Goal: Complete application form: Complete application form

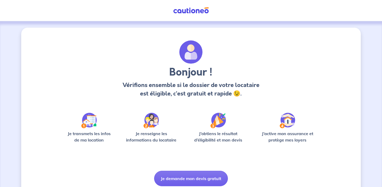
scroll to position [20, 0]
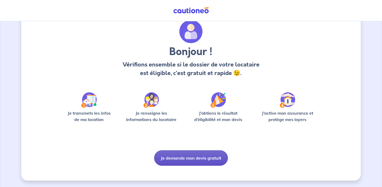
click at [182, 161] on button "Je demande mon devis gratuit" at bounding box center [191, 157] width 74 height 15
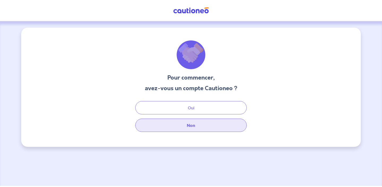
click at [185, 128] on button "Non" at bounding box center [190, 124] width 111 height 13
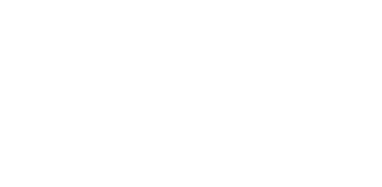
select select "FR"
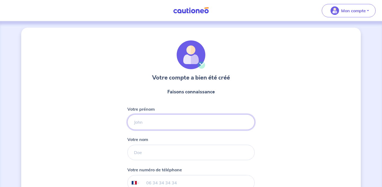
click at [178, 125] on input "Votre prénom" at bounding box center [190, 121] width 127 height 15
type input "Eva"
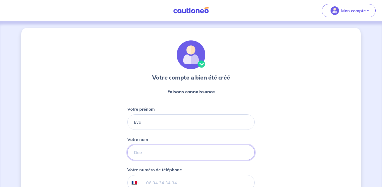
type input "[PERSON_NAME]"
click at [322, 127] on div "Votre compte a bien été créé Faisons connaissance Votre prénom [PERSON_NAME] no…" at bounding box center [191, 136] width 340 height 216
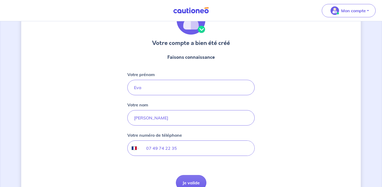
scroll to position [35, 0]
drag, startPoint x: 200, startPoint y: 148, endPoint x: 123, endPoint y: 149, distance: 77.0
click at [123, 149] on div "Votre compte a bien été créé Faisons connaissance Votre prénom [PERSON_NAME] no…" at bounding box center [191, 101] width 340 height 216
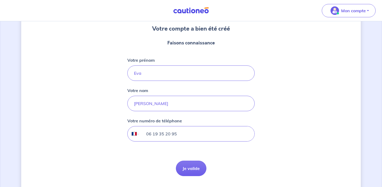
scroll to position [51, 0]
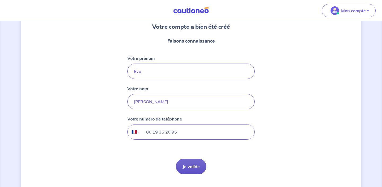
type input "06 19 35 20 95"
click at [197, 163] on button "Je valide" at bounding box center [191, 165] width 31 height 15
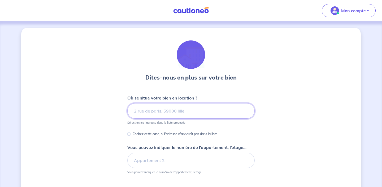
paste input "542 Voie [PERSON_NAME] / rue [PERSON_NAME][GEOGRAPHIC_DATA]"
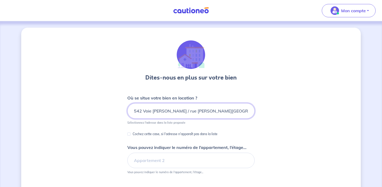
scroll to position [0, 1]
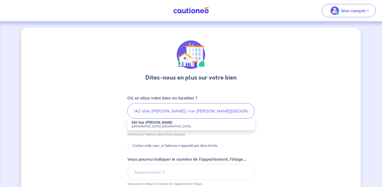
click at [191, 125] on small "[GEOGRAPHIC_DATA], [GEOGRAPHIC_DATA]" at bounding box center [191, 126] width 119 height 4
type input "542 Voie [PERSON_NAME], [GEOGRAPHIC_DATA], [GEOGRAPHIC_DATA]"
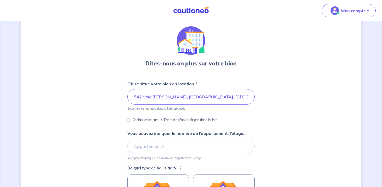
scroll to position [16, 0]
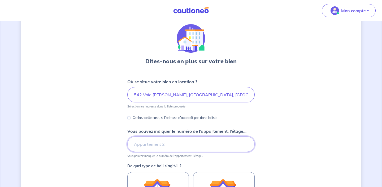
click at [189, 142] on input "Vous pouvez indiquer le numéro de l’appartement, l’étage..." at bounding box center [190, 143] width 127 height 15
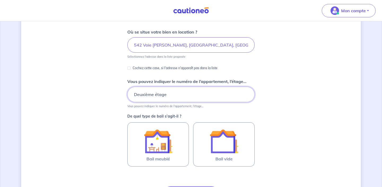
scroll to position [67, 0]
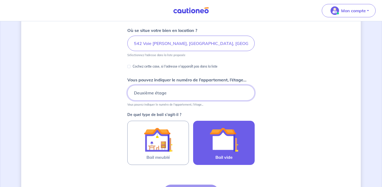
type input "Deuxième étage"
click at [232, 146] on img at bounding box center [224, 139] width 29 height 29
click at [0, 0] on input "Bail vide" at bounding box center [0, 0] width 0 height 0
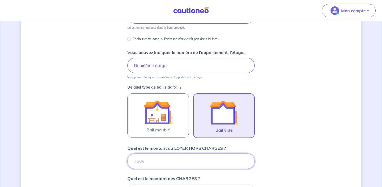
scroll to position [95, 0]
type input "13"
type input "1390"
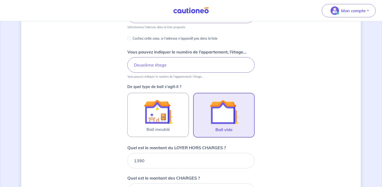
click at [313, 25] on div "Dites-nous en plus sur votre bien Où se situe votre bien en location ? 542 Voie…" at bounding box center [191, 137] width 340 height 411
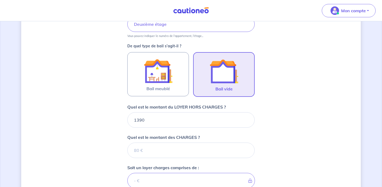
scroll to position [157, 0]
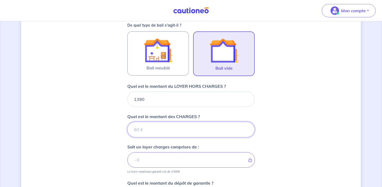
click at [198, 130] on input "Quel est le montant des CHARGES ?" at bounding box center [190, 129] width 127 height 15
type input "5"
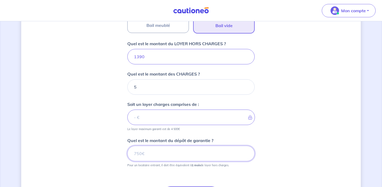
type input "1395"
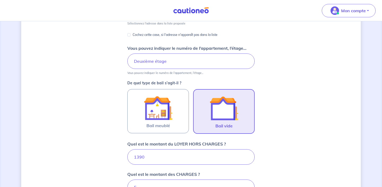
scroll to position [96, 0]
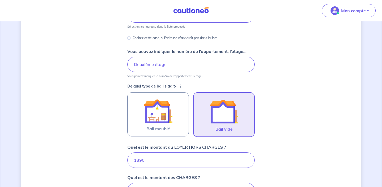
type input "1390"
click at [134, 63] on input "Deuxième étage" at bounding box center [190, 64] width 127 height 15
drag, startPoint x: 194, startPoint y: 63, endPoint x: 161, endPoint y: 63, distance: 33.7
click at [161, 63] on input "BATIMENT C Deuxième étage" at bounding box center [190, 64] width 127 height 15
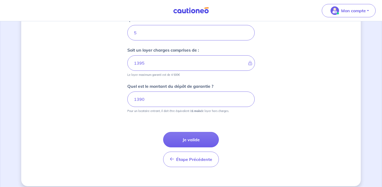
scroll to position [259, 0]
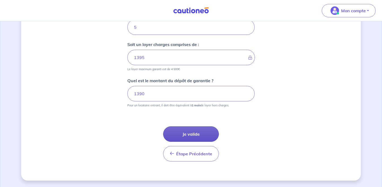
type input "BATIMENT C Etage 2"
click at [202, 131] on button "Je valide" at bounding box center [191, 133] width 56 height 15
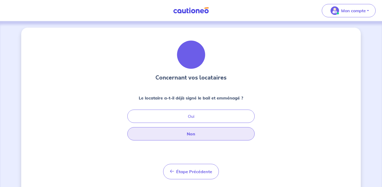
click at [200, 135] on button "Non" at bounding box center [190, 133] width 127 height 13
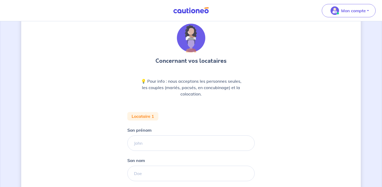
scroll to position [17, 0]
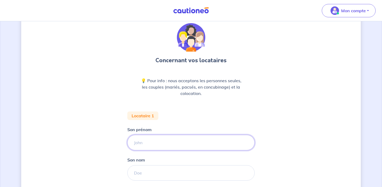
click at [198, 144] on input "Son prénom" at bounding box center [190, 142] width 127 height 15
type input "Eva"
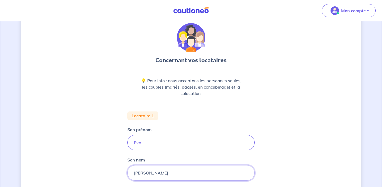
type input "[PERSON_NAME]"
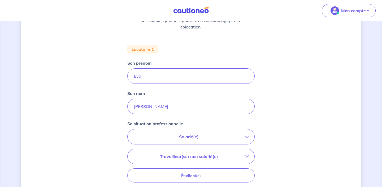
scroll to position [85, 0]
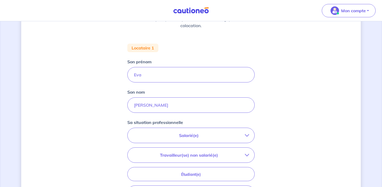
click at [190, 129] on button "Salarié(e)" at bounding box center [191, 135] width 127 height 15
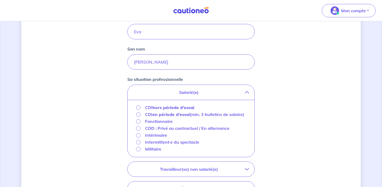
scroll to position [128, 0]
click at [137, 105] on input "CDI hors période d'essai" at bounding box center [138, 107] width 5 height 5
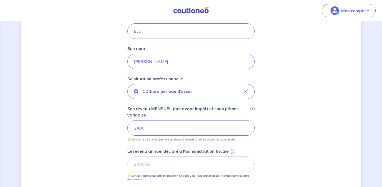
click at [282, 151] on div "Concernant vos locataires 💡 Pour info : nous acceptons les personnes seules, le…" at bounding box center [191, 106] width 340 height 414
click at [212, 166] on input "Le revenu annuel déclaré à l'administration fiscale i" at bounding box center [190, 163] width 127 height 15
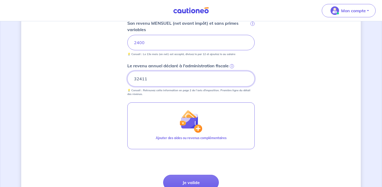
scroll to position [215, 0]
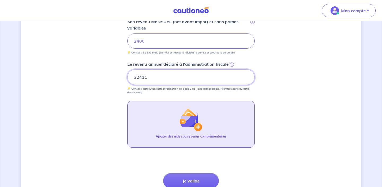
type input "32411"
click at [200, 132] on button "Ajouter des aides ou revenus complémentaires" at bounding box center [190, 124] width 127 height 47
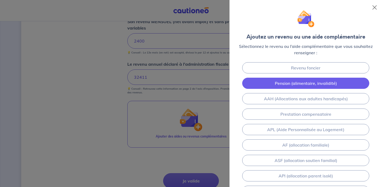
click at [305, 81] on link "Pension (alimentaire, invalidité)" at bounding box center [305, 82] width 127 height 11
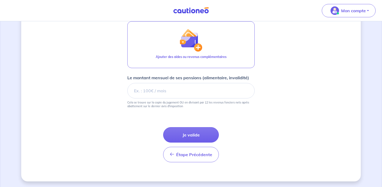
scroll to position [295, 0]
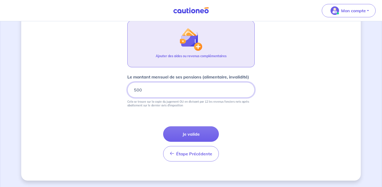
type input "500"
click at [198, 47] on img "button" at bounding box center [191, 39] width 23 height 23
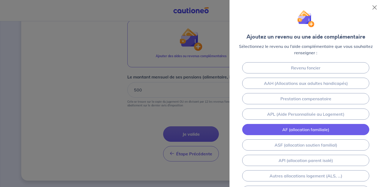
click at [285, 128] on link "AF (allocation familiale)" at bounding box center [305, 129] width 127 height 11
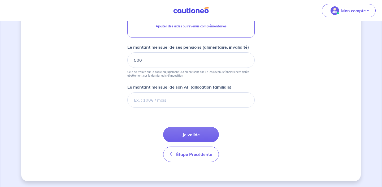
scroll to position [326, 0]
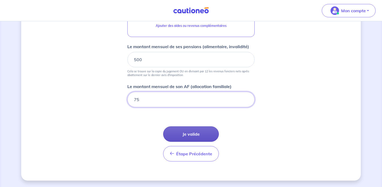
type input "75"
click at [181, 136] on button "Je valide" at bounding box center [191, 133] width 56 height 15
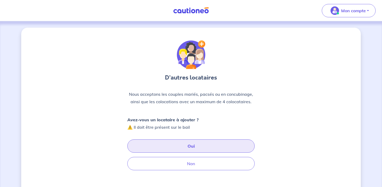
click at [194, 149] on button "Oui" at bounding box center [190, 145] width 127 height 13
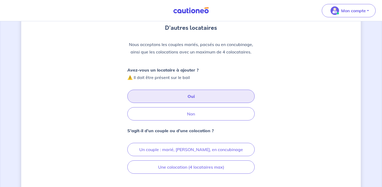
scroll to position [50, 0]
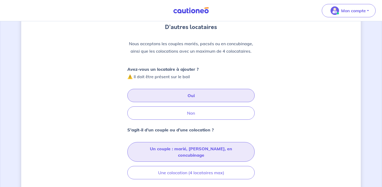
click at [194, 150] on button "Un couple : marié, [PERSON_NAME], en concubinage" at bounding box center [190, 152] width 127 height 20
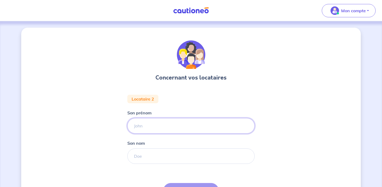
click at [179, 127] on input "Son prénom" at bounding box center [190, 125] width 127 height 15
type input "Guy"
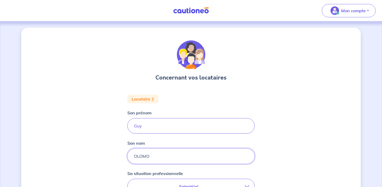
type input "OLOMO"
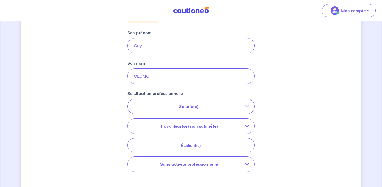
scroll to position [84, 0]
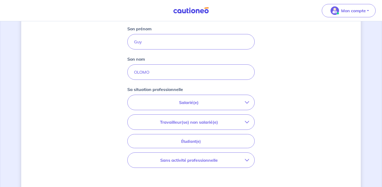
click at [226, 102] on p "Salarié(e)" at bounding box center [189, 102] width 112 height 6
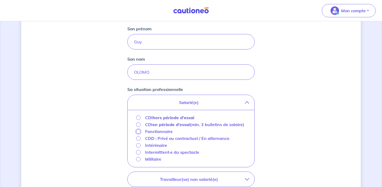
click at [138, 133] on input "Fonctionnaire" at bounding box center [138, 131] width 5 height 5
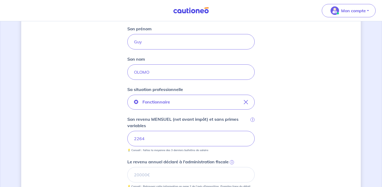
click at [276, 132] on div "Concernant vos locataires Locataire 2 Son prénom [PERSON_NAME] nom [PERSON_NAME…" at bounding box center [191, 134] width 340 height 380
click at [142, 176] on input "Le revenu annuel déclaré à l'administration fiscale i" at bounding box center [190, 174] width 127 height 15
type input "31836"
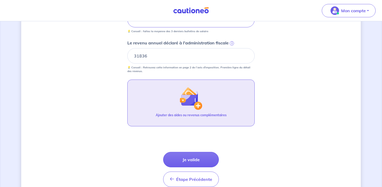
scroll to position [212, 0]
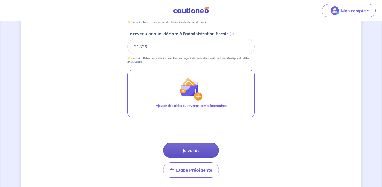
click at [198, 149] on button "Je valide" at bounding box center [191, 149] width 56 height 15
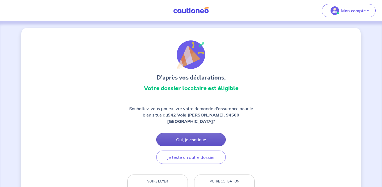
click at [196, 135] on button "Oui, je continue" at bounding box center [191, 139] width 70 height 13
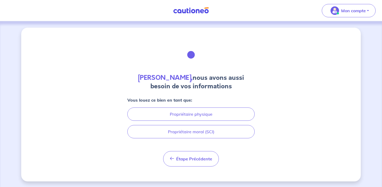
scroll to position [1, 0]
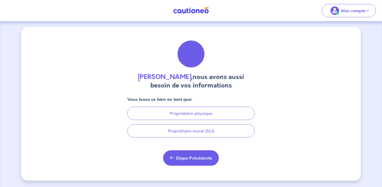
click at [176, 154] on button "Étape Précédente Précédent" at bounding box center [191, 157] width 56 height 15
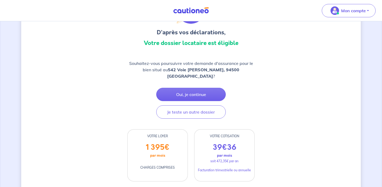
scroll to position [45, 0]
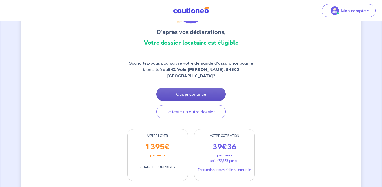
click at [197, 93] on button "Oui, je continue" at bounding box center [191, 93] width 70 height 13
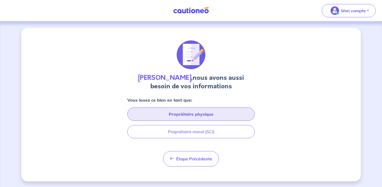
click at [197, 112] on button "Propriétaire physique" at bounding box center [190, 113] width 127 height 13
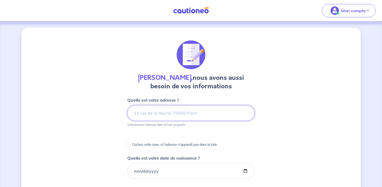
scroll to position [14, 0]
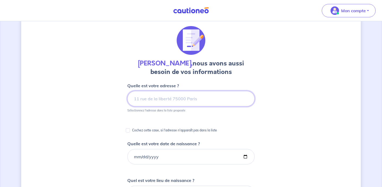
click at [195, 99] on input at bounding box center [190, 98] width 127 height 15
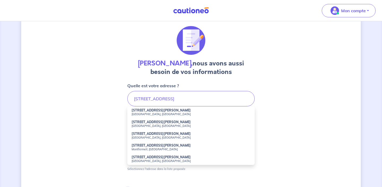
click at [170, 111] on li "[STREET_ADDRESS][PERSON_NAME]" at bounding box center [190, 112] width 127 height 12
type input "[STREET_ADDRESS][PERSON_NAME]"
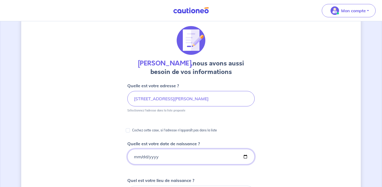
click at [168, 151] on input "Quelle est votre date de naissance ?" at bounding box center [190, 156] width 127 height 15
type input "[DATE]"
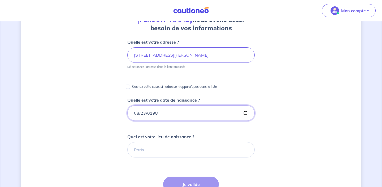
scroll to position [59, 0]
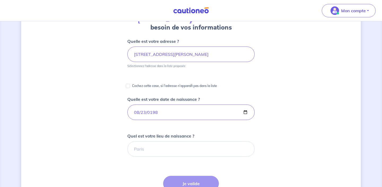
click at [176, 156] on form "Quelle est votre adresse ? [STREET_ADDRESS][PERSON_NAME] Sélectionnez l'adresse…" at bounding box center [190, 167] width 127 height 259
click at [176, 150] on input "Quel est votre lieu de naissance ?" at bounding box center [190, 148] width 127 height 15
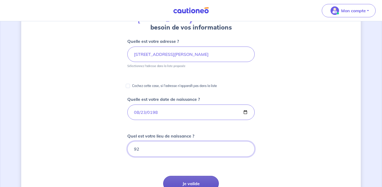
type input "92"
click at [193, 184] on button "Je valide" at bounding box center [191, 182] width 56 height 15
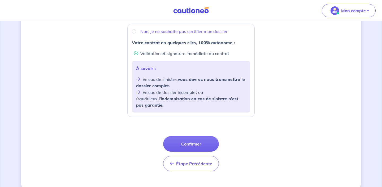
scroll to position [210, 0]
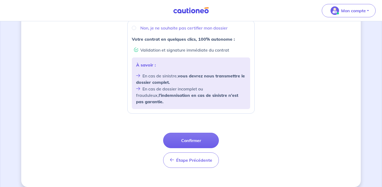
click at [205, 133] on button "Confirmer" at bounding box center [191, 139] width 56 height 15
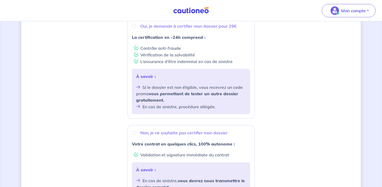
scroll to position [107, 0]
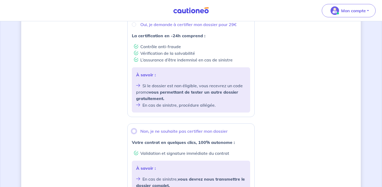
click at [135, 131] on input "Non, je ne souhaite pas certifier mon dossier" at bounding box center [134, 131] width 4 height 4
radio input "true"
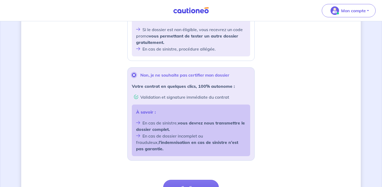
scroll to position [165, 0]
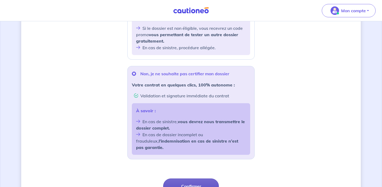
click at [209, 178] on button "Confirmer" at bounding box center [191, 185] width 56 height 15
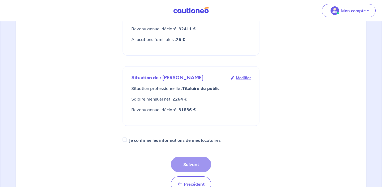
scroll to position [144, 0]
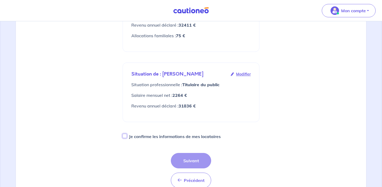
click at [124, 133] on input "Je confirme les informations de mes locataires" at bounding box center [125, 135] width 4 height 4
checkbox input "true"
click at [187, 153] on button "Suivant" at bounding box center [191, 160] width 40 height 15
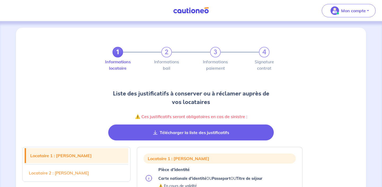
click at [188, 133] on button "Télécharger la liste des justificatifs" at bounding box center [191, 132] width 166 height 16
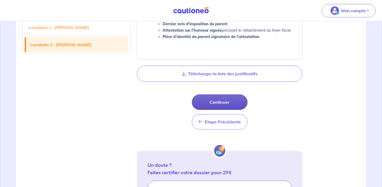
click at [232, 102] on button "Continuer" at bounding box center [220, 101] width 56 height 15
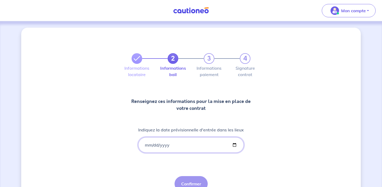
click at [148, 142] on input "Indiquez la date prévisionnelle d'entrée dans les lieux" at bounding box center [191, 144] width 106 height 15
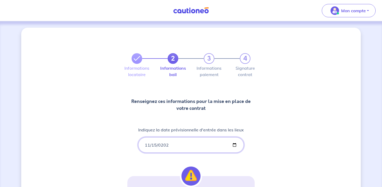
type input "[DATE]"
click at [287, 132] on div "2 3 4 Informations locataire Informations bail Informations paiement Signature …" at bounding box center [191, 156] width 340 height 257
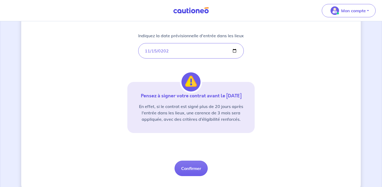
scroll to position [104, 0]
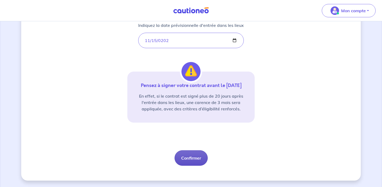
click at [184, 161] on button "Confirmer" at bounding box center [191, 157] width 33 height 15
select select "FR"
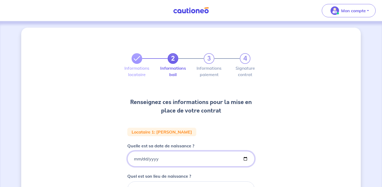
click at [184, 161] on input "Quelle est sa date de naissance ?" at bounding box center [190, 158] width 127 height 15
type input "[DATE]"
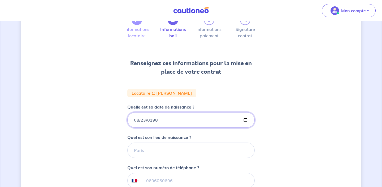
scroll to position [39, 0]
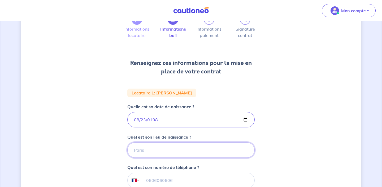
click at [183, 150] on input "Quel est son lieu de naissance ?" at bounding box center [190, 149] width 127 height 15
type input "[GEOGRAPHIC_DATA]"
click at [292, 137] on div "2 3 4 Informations locataire Informations bail Informations paiement Signature …" at bounding box center [191, 140] width 340 height 302
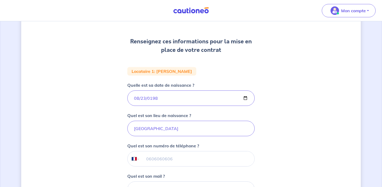
scroll to position [70, 0]
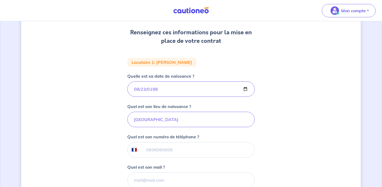
click at [200, 142] on div "International [GEOGRAPHIC_DATA] [GEOGRAPHIC_DATA] [GEOGRAPHIC_DATA] [GEOGRAPHIC…" at bounding box center [190, 149] width 127 height 15
click at [200, 145] on input "tel" at bounding box center [197, 149] width 115 height 15
type input "06 19 35 20 95"
click at [227, 179] on input "Quel est son mail ?" at bounding box center [190, 179] width 127 height 15
type input "[EMAIL_ADDRESS][DOMAIN_NAME]"
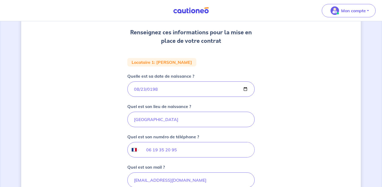
click at [294, 125] on div "2 3 4 Informations locataire Informations bail Informations paiement Signature …" at bounding box center [191, 109] width 340 height 302
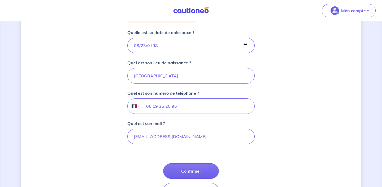
scroll to position [124, 0]
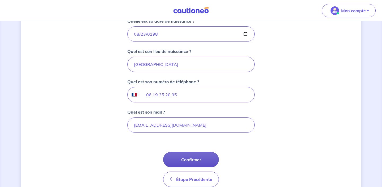
click at [204, 160] on button "Confirmer" at bounding box center [191, 158] width 56 height 15
select select "FR"
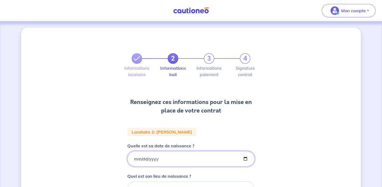
click at [198, 159] on input "Quelle est sa date de naissance ?" at bounding box center [190, 158] width 127 height 15
type input "[DATE]"
click at [265, 120] on div "2 3 4 Informations locataire Informations bail Informations paiement Signature …" at bounding box center [191, 179] width 340 height 302
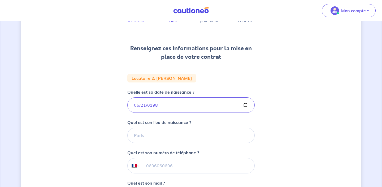
scroll to position [55, 0]
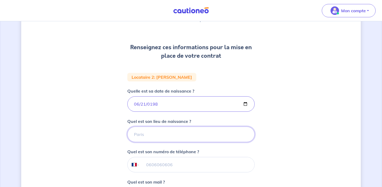
click at [206, 137] on input "Quel est son lieu de naissance ?" at bounding box center [190, 133] width 127 height 15
type input "Yaoudé"
click at [196, 168] on input "tel" at bounding box center [197, 164] width 115 height 15
type input "06 29 37 31 40"
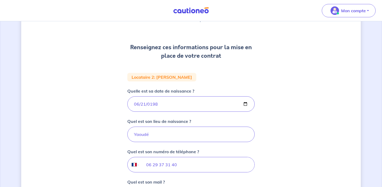
click at [310, 130] on div "2 3 4 Informations locataire Informations bail Informations paiement Signature …" at bounding box center [191, 124] width 340 height 302
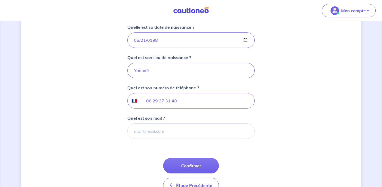
scroll to position [119, 0]
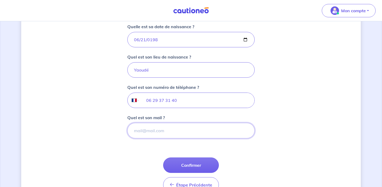
click at [206, 132] on input "Quel est son mail ?" at bounding box center [190, 130] width 127 height 15
type input "[EMAIL_ADDRESS][DOMAIN_NAME]"
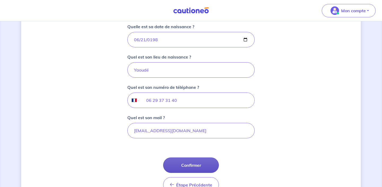
click at [188, 164] on button "Confirmer" at bounding box center [191, 164] width 56 height 15
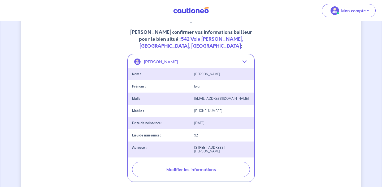
scroll to position [203, 0]
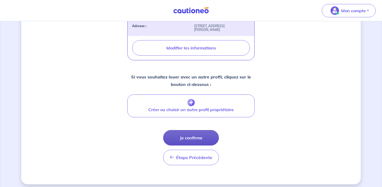
click at [202, 132] on button "Je confirme" at bounding box center [191, 137] width 56 height 15
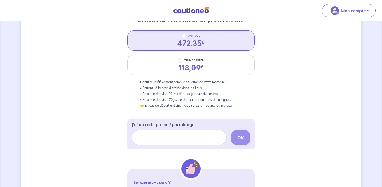
scroll to position [75, 0]
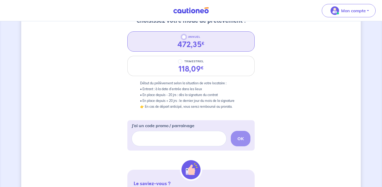
click at [183, 37] on input "ANNUEL" at bounding box center [184, 37] width 4 height 4
radio input "true"
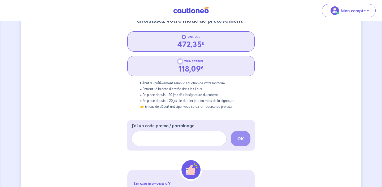
click at [181, 62] on input "TRIMESTRIEL" at bounding box center [180, 61] width 4 height 4
radio input "true"
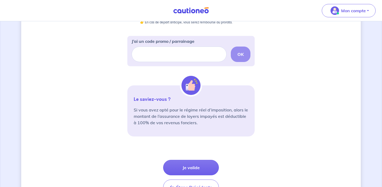
scroll to position [192, 0]
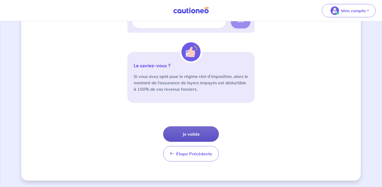
click at [206, 132] on button "Je valide" at bounding box center [191, 133] width 56 height 15
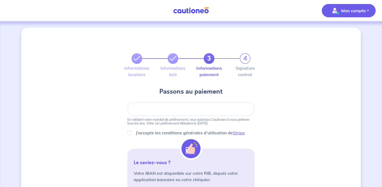
click at [356, 12] on p "Mon compte" at bounding box center [353, 10] width 25 height 6
click at [346, 33] on link "Mes informations" at bounding box center [343, 33] width 43 height 8
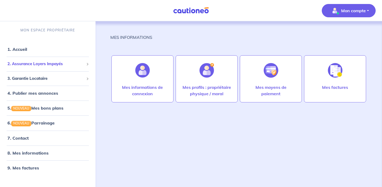
click at [63, 63] on span "2. Assurance Loyers Impayés" at bounding box center [45, 64] width 77 height 6
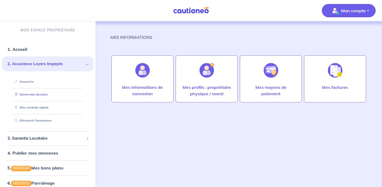
click at [45, 93] on link "Suivre mes dossiers" at bounding box center [29, 94] width 35 height 4
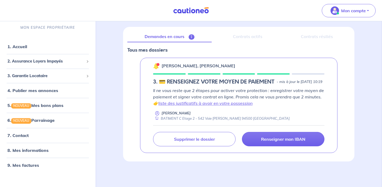
scroll to position [55, 0]
